Goal: Task Accomplishment & Management: Complete application form

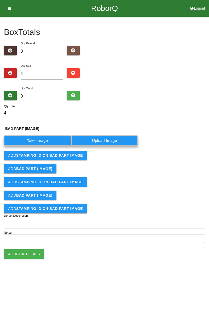
click at [41, 97] on input "0" at bounding box center [42, 96] width 43 height 11
type input "8"
type input "12"
type input "80"
type input "84"
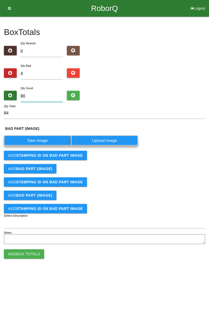
type input "80"
click at [51, 141] on label "Take Image" at bounding box center [37, 140] width 67 height 10
click at [0, 0] on \(IMAGE\) "Take Image" at bounding box center [0, 0] width 0 height 0
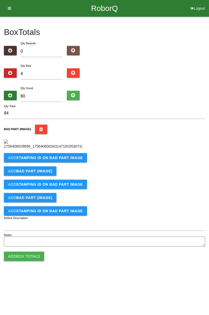
click at [72, 163] on button "Add STAMPING ID on BAD PART Image" at bounding box center [45, 157] width 83 height 9
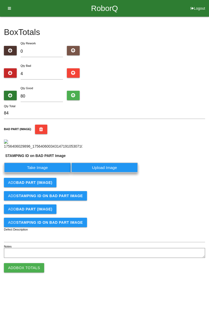
click at [51, 173] on label "Take Image" at bounding box center [37, 168] width 67 height 10
click at [0, 0] on PART "Take Image" at bounding box center [0, 0] width 0 height 0
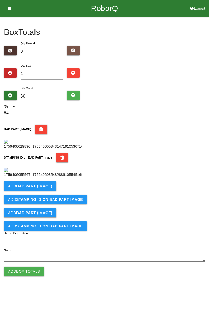
scroll to position [115, 0]
click at [44, 188] on b "BAD PART (IMAGE)" at bounding box center [34, 186] width 36 height 4
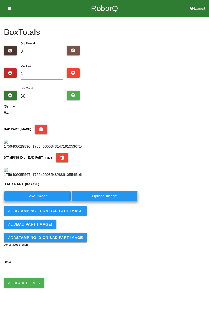
click at [46, 201] on label "Take Image" at bounding box center [37, 196] width 67 height 10
click at [0, 0] on \(IMAGE\) "Take Image" at bounding box center [0, 0] width 0 height 0
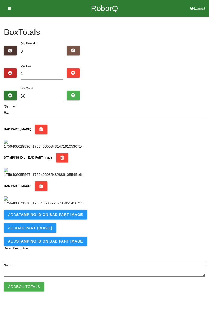
scroll to position [200, 0]
click at [66, 219] on button "Add STAMPING ID on BAD PART Image" at bounding box center [45, 214] width 83 height 9
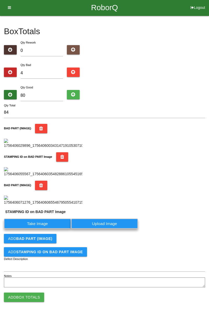
click at [45, 229] on label "Take Image" at bounding box center [37, 224] width 67 height 10
click at [0, 0] on PART "Take Image" at bounding box center [0, 0] width 0 height 0
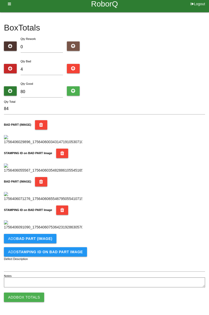
scroll to position [286, 0]
click at [51, 238] on button "Add BAD PART (IMAGE)" at bounding box center [30, 238] width 52 height 9
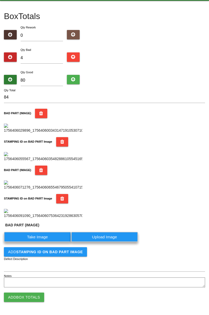
click at [42, 242] on label "Take Image" at bounding box center [37, 237] width 67 height 10
click at [0, 0] on \(IMAGE\) "Take Image" at bounding box center [0, 0] width 0 height 0
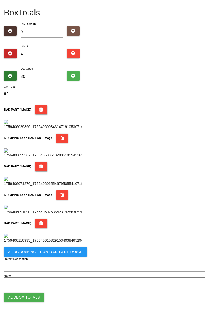
scroll to position [372, 0]
click at [70, 254] on b "STAMPING ID on BAD PART Image" at bounding box center [49, 252] width 67 height 4
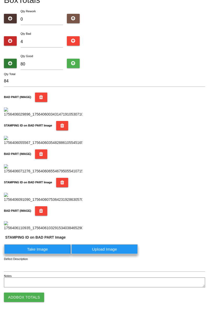
click at [50, 254] on label "Take Image" at bounding box center [37, 249] width 67 height 10
click at [0, 0] on PART "Take Image" at bounding box center [0, 0] width 0 height 0
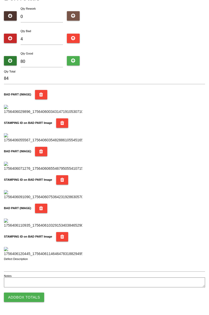
click at [184, 217] on div "BAD PART (IMAGE)" at bounding box center [104, 216] width 201 height 25
click at [32, 296] on button "Add Box Totals" at bounding box center [24, 297] width 40 height 9
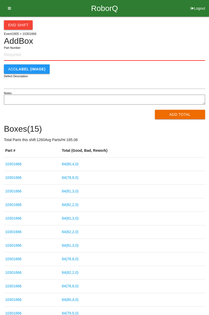
click at [79, 165] on link "84 ( 80 , 4 , 0 )" at bounding box center [70, 164] width 17 height 4
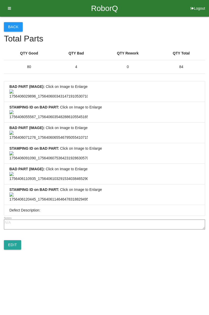
scroll to position [388, 0]
click at [18, 250] on link "Edit" at bounding box center [12, 244] width 17 height 9
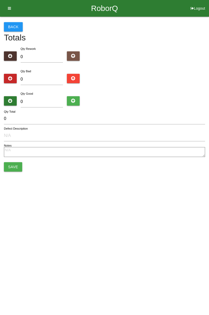
type input "4"
type input "80"
type input "84"
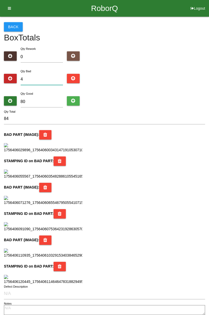
click at [37, 80] on input "4" at bounding box center [42, 79] width 43 height 11
type input "0"
type input "80"
type input "6"
type input "86"
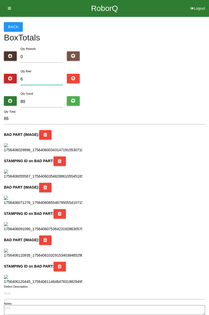
type input "6"
click at [39, 102] on input "80" at bounding box center [42, 101] width 43 height 11
type input "8"
type input "14"
type input "0"
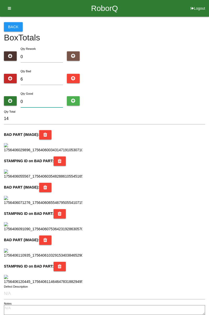
type input "6"
type input "7"
type input "13"
type input "78"
type input "84"
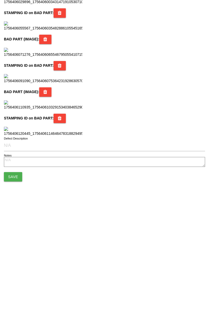
scroll to position [463, 0]
type input "78"
click at [19, 287] on button "Save" at bounding box center [13, 284] width 18 height 9
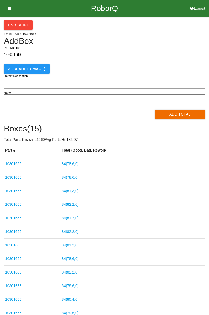
type input "10301666"
click at [208, 69] on div "End Shift Event 1905 > 10301666 Add Box 10301666 Part Number Add LABEL (IMAGE) …" at bounding box center [104, 189] width 209 height 344
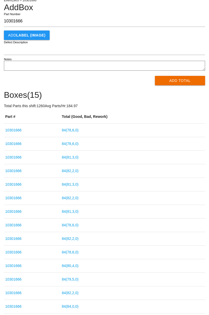
scroll to position [33, 0]
click at [206, 92] on div "End Shift Event 1905 > 10301666 Add Box 10301666 Part Number Add LABEL (IMAGE) …" at bounding box center [104, 155] width 209 height 344
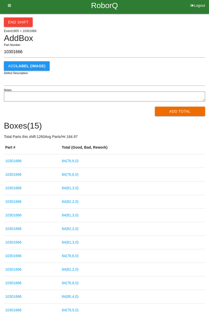
scroll to position [0, 0]
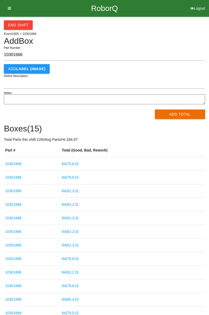
click at [185, 115] on button "Add Total" at bounding box center [180, 114] width 50 height 9
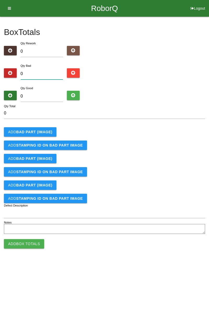
click at [46, 75] on input "0" at bounding box center [42, 73] width 43 height 11
type input "6"
click at [48, 95] on input "0" at bounding box center [42, 96] width 43 height 11
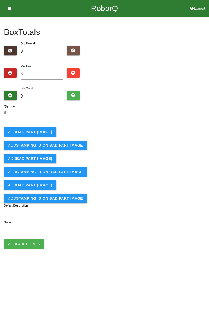
type input "7"
type input "13"
type input "78"
type input "84"
type input "78"
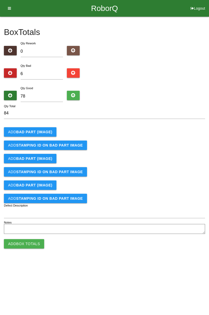
click at [44, 129] on button "Add BAD PART (IMAGE)" at bounding box center [30, 131] width 52 height 9
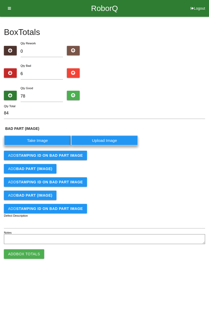
click at [41, 141] on label "Take Image" at bounding box center [37, 140] width 67 height 10
click at [0, 0] on \(IMAGE\) "Take Image" at bounding box center [0, 0] width 0 height 0
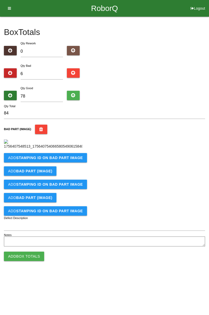
click at [49, 160] on b "STAMPING ID on BAD PART Image" at bounding box center [49, 158] width 67 height 4
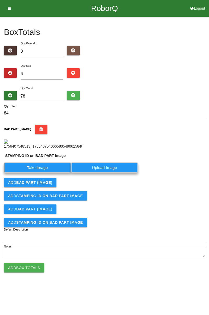
click at [50, 173] on label "Take Image" at bounding box center [37, 168] width 67 height 10
click at [0, 0] on PART "Take Image" at bounding box center [0, 0] width 0 height 0
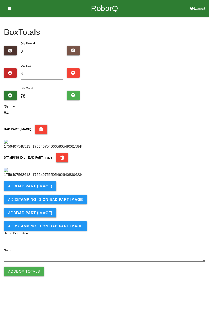
scroll to position [115, 0]
click at [47, 191] on button "Add BAD PART (IMAGE)" at bounding box center [30, 186] width 52 height 9
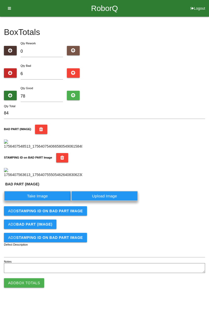
click at [43, 201] on label "Take Image" at bounding box center [37, 196] width 67 height 10
click at [0, 0] on \(IMAGE\) "Take Image" at bounding box center [0, 0] width 0 height 0
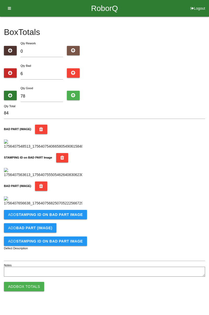
scroll to position [200, 0]
click at [76, 219] on button "Add STAMPING ID on BAD PART Image" at bounding box center [45, 214] width 83 height 9
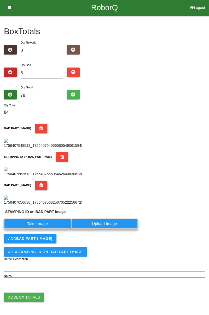
click at [46, 229] on label "Take Image" at bounding box center [37, 224] width 67 height 10
click at [0, 0] on PART "Take Image" at bounding box center [0, 0] width 0 height 0
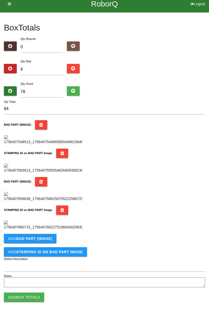
scroll to position [286, 0]
click at [49, 243] on button "Add BAD PART (IMAGE)" at bounding box center [30, 238] width 52 height 9
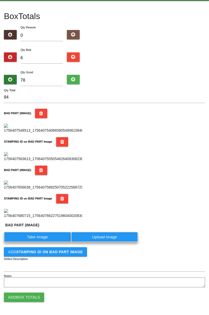
click at [38, 242] on label "Take Image" at bounding box center [37, 237] width 67 height 10
click at [0, 0] on \(IMAGE\) "Take Image" at bounding box center [0, 0] width 0 height 0
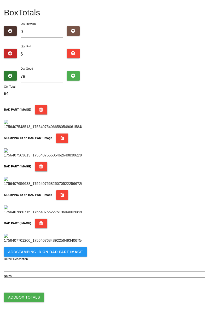
scroll to position [372, 0]
click at [70, 255] on button "Add STAMPING ID on BAD PART Image" at bounding box center [45, 251] width 83 height 9
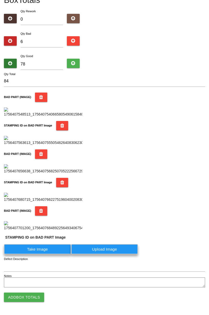
click at [51, 254] on label "Take Image" at bounding box center [37, 249] width 67 height 10
click at [0, 0] on PART "Take Image" at bounding box center [0, 0] width 0 height 0
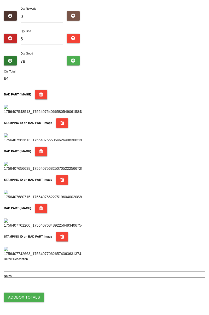
scroll to position [457, 0]
click at [37, 296] on button "Add Box Totals" at bounding box center [24, 297] width 40 height 9
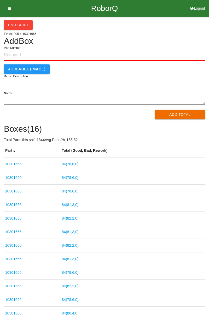
type input ")"
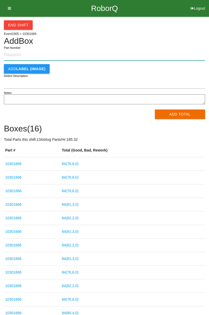
paste input "10301666"
type input "10301666"
click at [189, 113] on button "Add Total" at bounding box center [180, 114] width 50 height 9
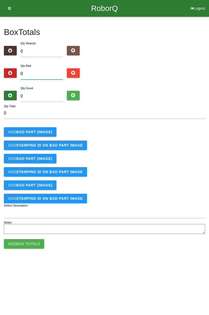
click at [44, 74] on input "0" at bounding box center [42, 73] width 43 height 11
type input "1"
type input "15"
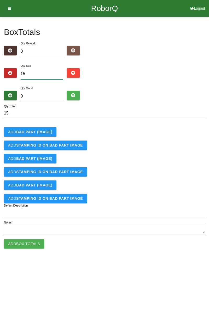
type input "15"
click at [49, 95] on input "0" at bounding box center [42, 96] width 43 height 11
type input "6"
type input "21"
type input "65"
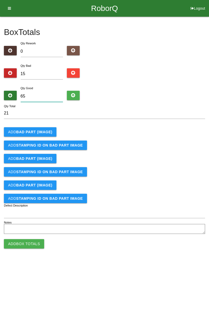
type input "80"
type input "6"
type input "21"
type input "69"
type input "84"
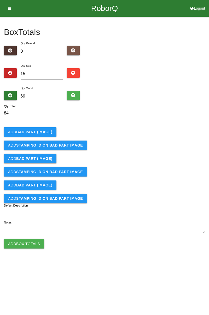
type input "69"
click at [46, 128] on button "Add BAD PART (IMAGE)" at bounding box center [30, 131] width 52 height 9
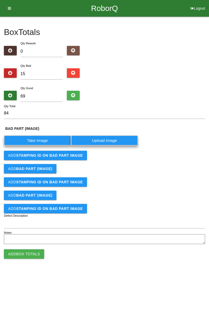
click at [43, 140] on label "Take Image" at bounding box center [37, 140] width 67 height 10
click at [0, 0] on \(IMAGE\) "Take Image" at bounding box center [0, 0] width 0 height 0
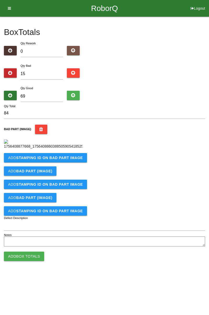
click at [44, 163] on button "Add STAMPING ID on BAD PART Image" at bounding box center [45, 157] width 83 height 9
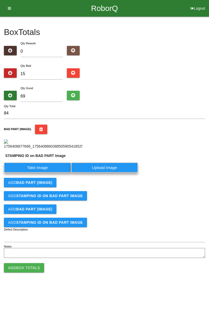
click at [44, 173] on label "Take Image" at bounding box center [37, 168] width 67 height 10
click at [0, 0] on PART "Take Image" at bounding box center [0, 0] width 0 height 0
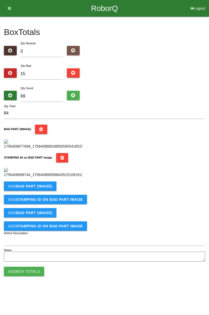
scroll to position [115, 0]
click at [52, 191] on button "Add BAD PART (IMAGE)" at bounding box center [30, 186] width 52 height 9
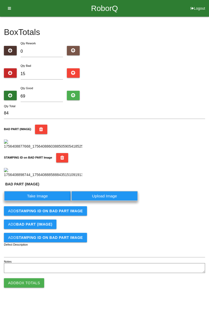
click at [46, 201] on label "Take Image" at bounding box center [37, 196] width 67 height 10
click at [0, 0] on \(IMAGE\) "Take Image" at bounding box center [0, 0] width 0 height 0
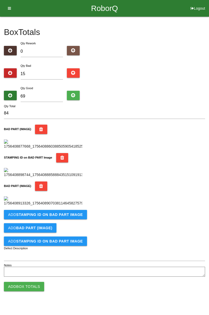
scroll to position [200, 0]
click at [75, 219] on button "Add STAMPING ID on BAD PART Image" at bounding box center [45, 214] width 83 height 9
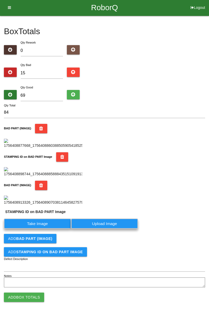
click at [52, 229] on label "Take Image" at bounding box center [37, 224] width 67 height 10
click at [0, 0] on PART "Take Image" at bounding box center [0, 0] width 0 height 0
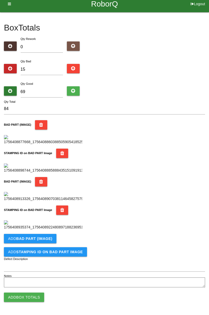
scroll to position [286, 0]
click at [53, 241] on button "Add BAD PART (IMAGE)" at bounding box center [30, 238] width 52 height 9
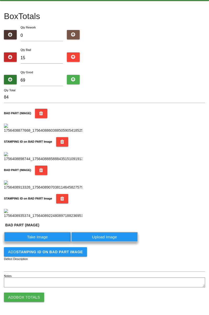
click at [44, 242] on label "Take Image" at bounding box center [37, 237] width 67 height 10
click at [0, 0] on \(IMAGE\) "Take Image" at bounding box center [0, 0] width 0 height 0
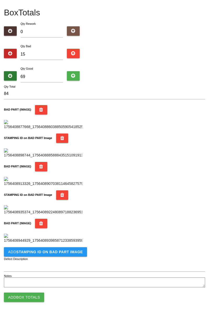
scroll to position [372, 0]
click at [65, 255] on button "Add STAMPING ID on BAD PART Image" at bounding box center [45, 251] width 83 height 9
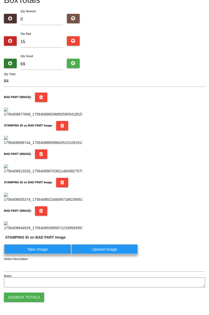
click at [50, 254] on label "Take Image" at bounding box center [37, 249] width 67 height 10
click at [0, 0] on PART "Take Image" at bounding box center [0, 0] width 0 height 0
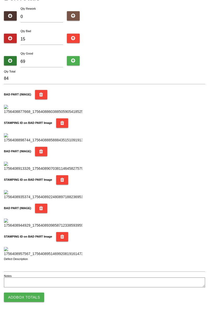
scroll to position [457, 0]
click at [33, 297] on button "Add Box Totals" at bounding box center [24, 297] width 40 height 9
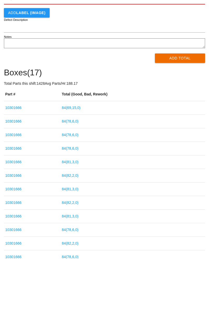
click at [76, 164] on link "84 ( 69 , 15 , 0 )" at bounding box center [71, 164] width 19 height 4
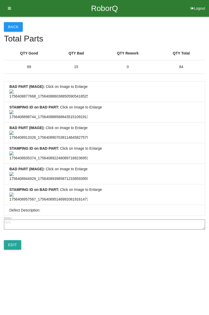
scroll to position [388, 0]
click at [17, 250] on link "Edit" at bounding box center [12, 244] width 17 height 9
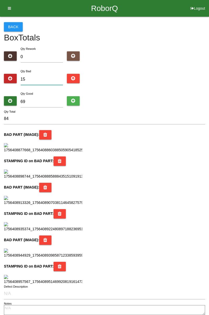
click at [39, 80] on input "15" at bounding box center [42, 79] width 43 height 11
type input "1"
type input "70"
type input "17"
type input "86"
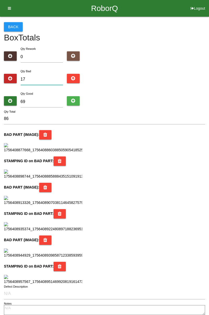
type input "17"
click at [35, 101] on input "69" at bounding box center [42, 101] width 43 height 11
type input "6"
type input "23"
type input "67"
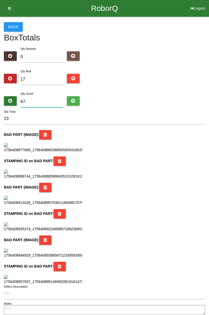
type input "84"
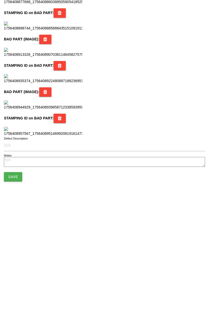
scroll to position [463, 0]
type input "67"
click at [16, 283] on button "Save" at bounding box center [13, 284] width 18 height 9
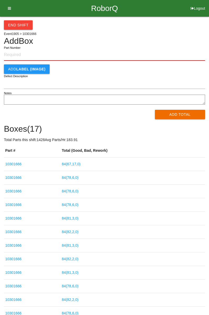
click at [18, 24] on button "End Shift" at bounding box center [18, 24] width 29 height 9
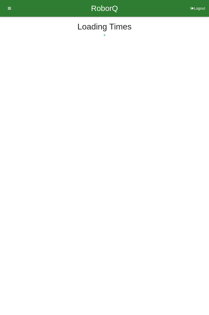
select select "3"
select select "33"
select select "2"
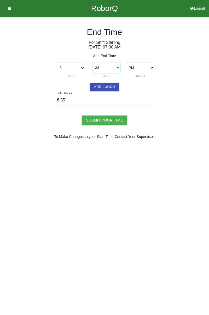
click at [118, 68] on select "00 01 02 03 04 05 06 07 08 09 10 11 12 13 14 15 16 17 18 19 20 21 22 23 24 25 2…" at bounding box center [106, 67] width 28 height 11
select select "30"
click at [92, 62] on select "00 01 02 03 04 05 06 07 08 09 10 11 12 13 14 15 16 17 18 19 20 21 22 23 24 25 2…" at bounding box center [106, 67] width 28 height 11
type input "8.50"
click at [111, 119] on input "Submit Your Time" at bounding box center [104, 120] width 45 height 9
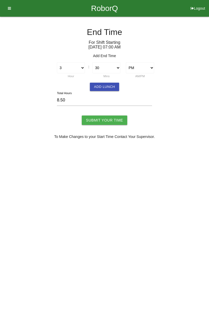
type input "Processing..."
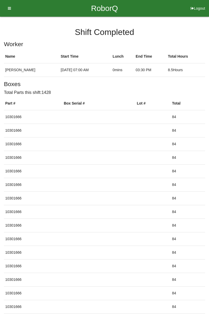
click at [198, 4] on button "Logout" at bounding box center [197, 2] width 22 height 4
select select "Worker"
